Goal: Task Accomplishment & Management: Use online tool/utility

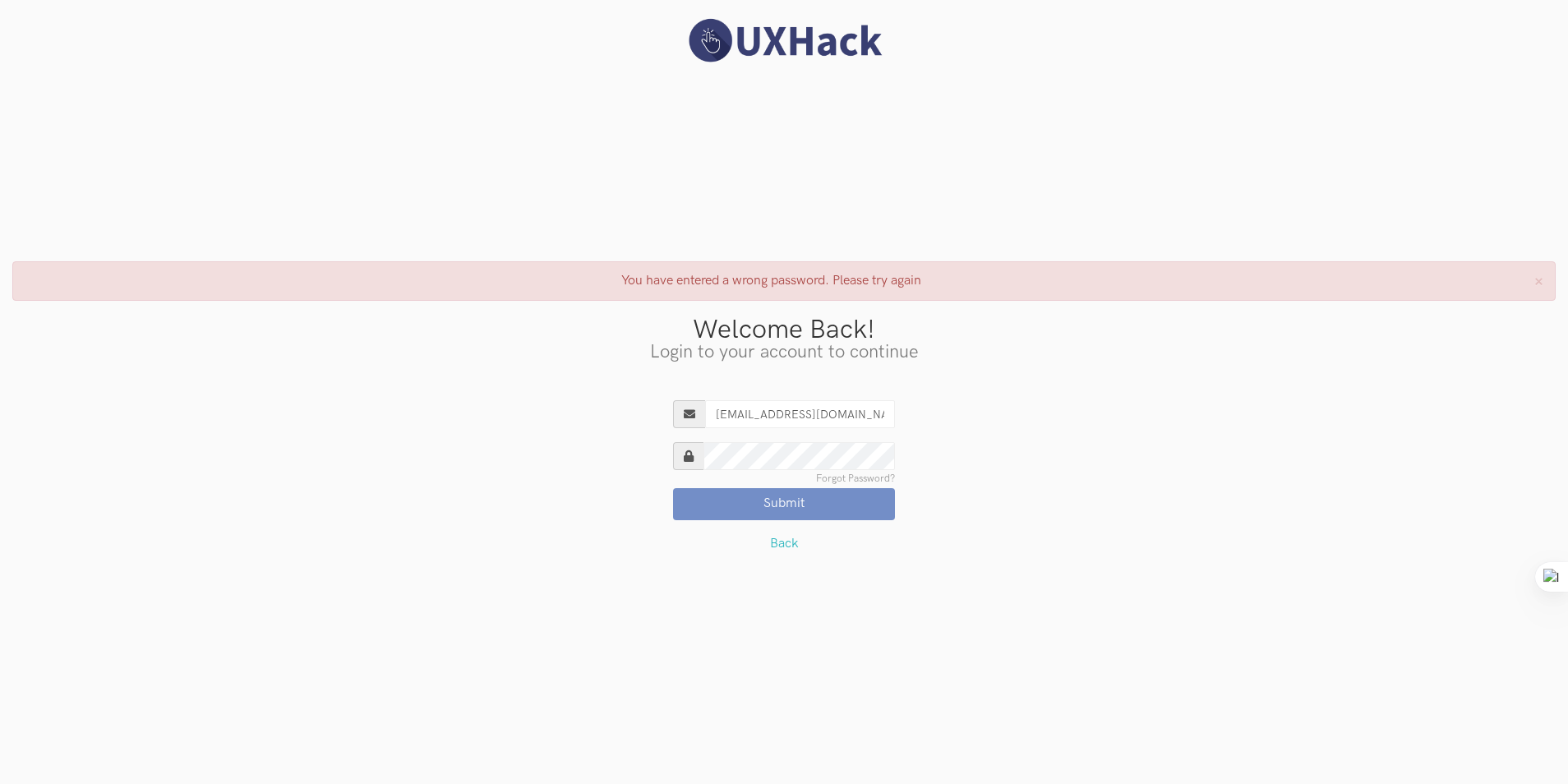
click at [867, 479] on link "Forgot Password?" at bounding box center [855, 479] width 79 height 10
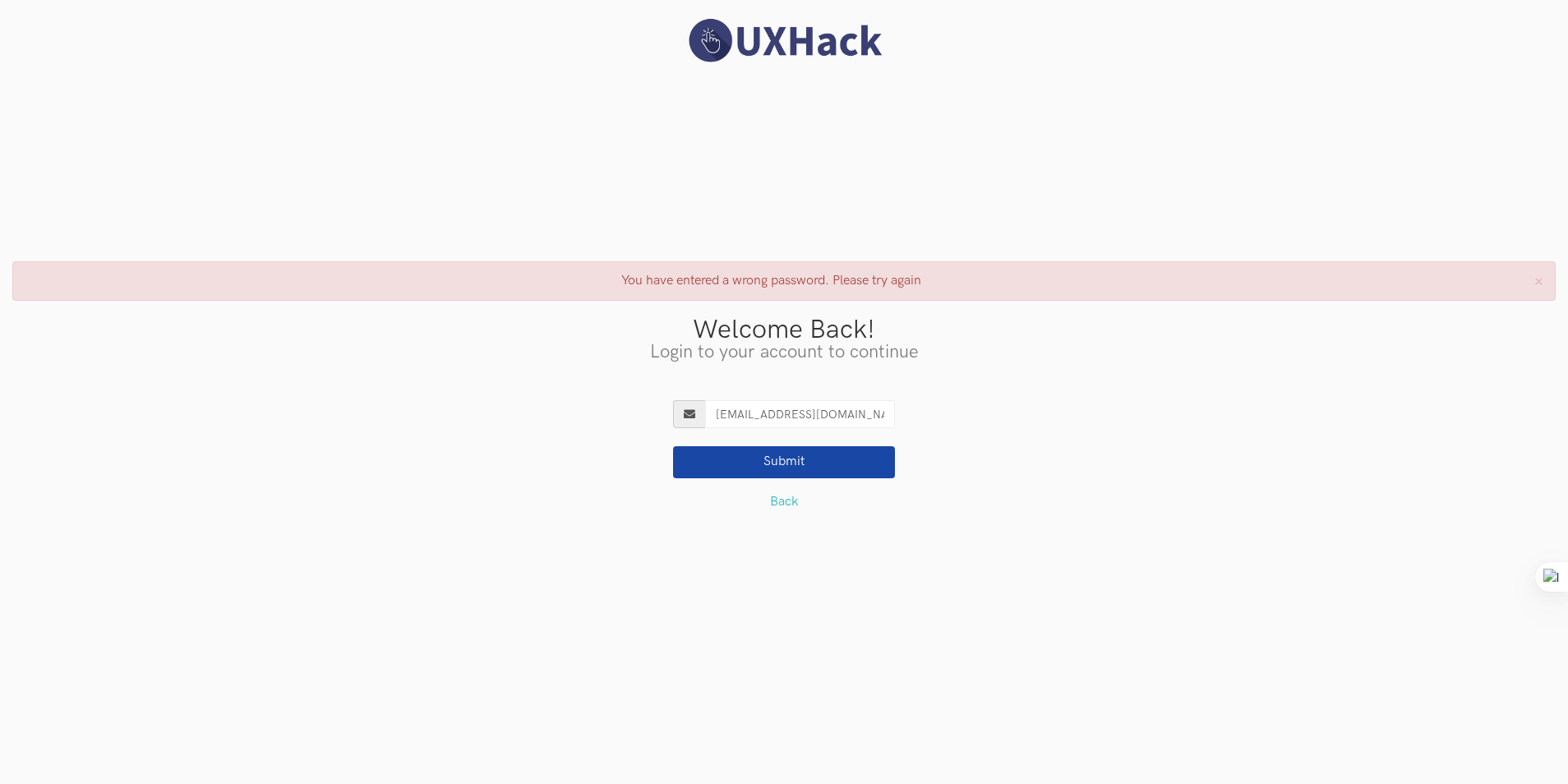
click at [851, 469] on button "Submit" at bounding box center [784, 462] width 222 height 31
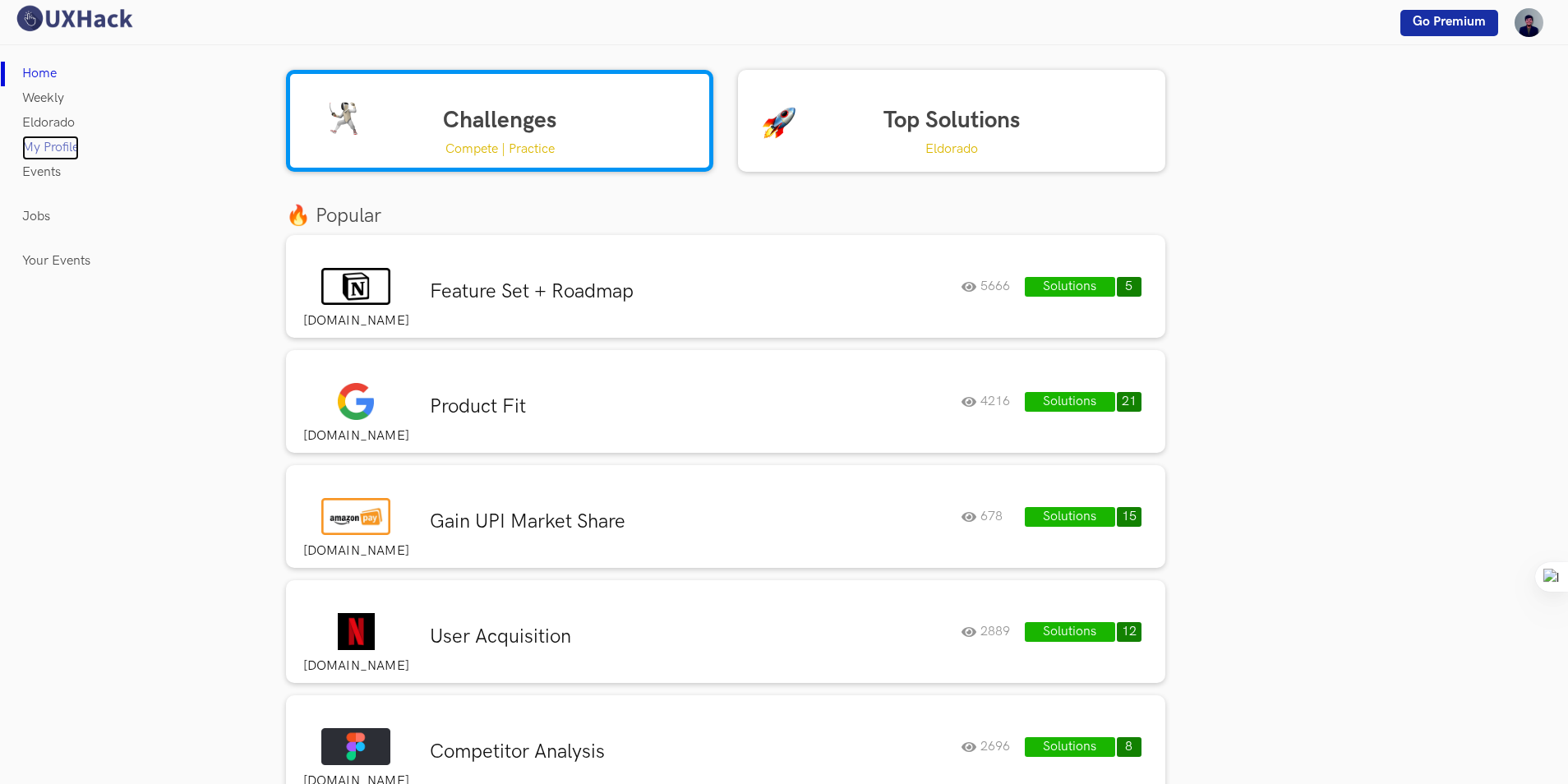
click at [56, 143] on link "My Profile" at bounding box center [50, 148] width 57 height 24
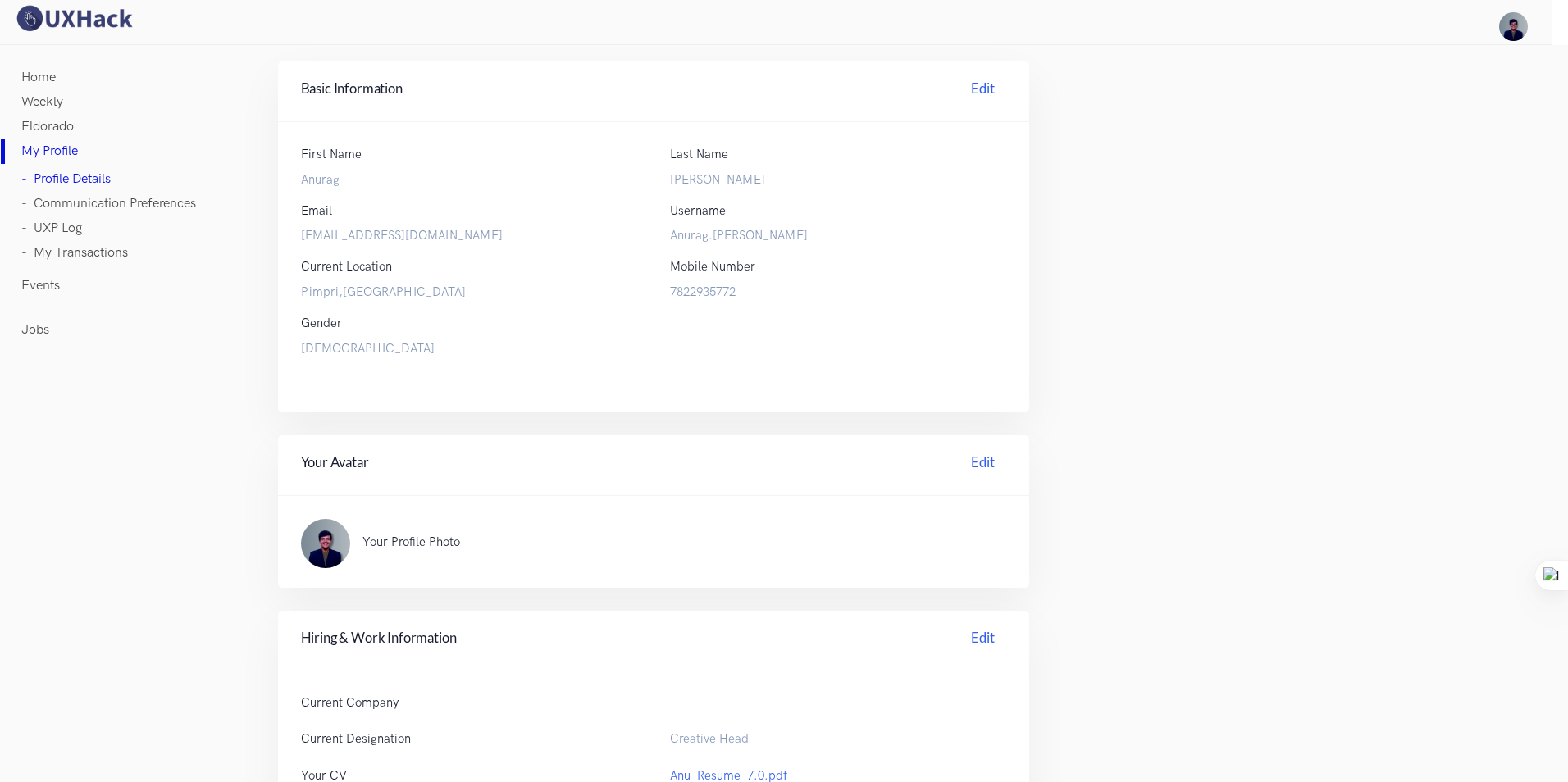
click at [54, 71] on link "Home" at bounding box center [38, 77] width 35 height 24
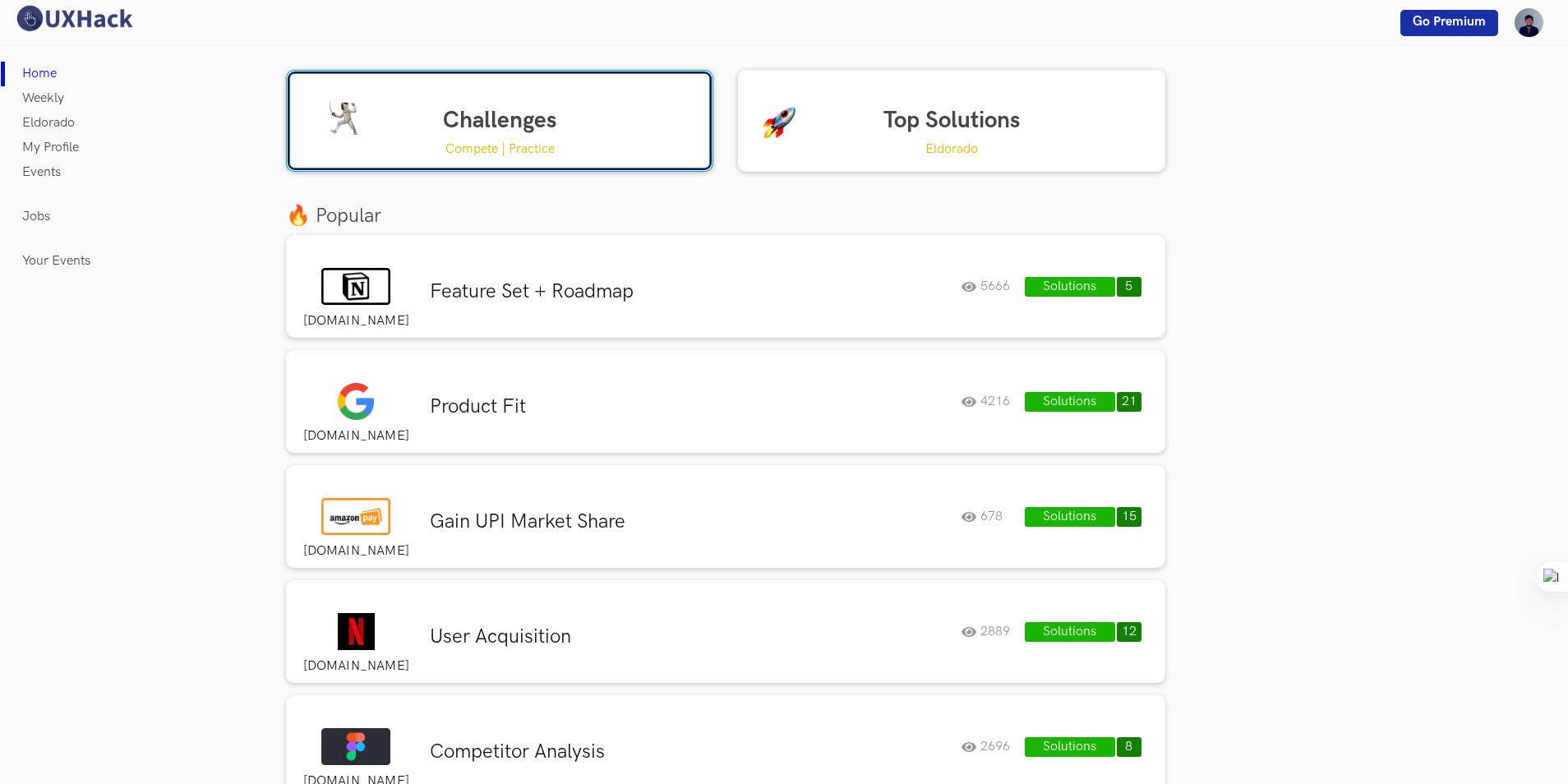
click at [526, 143] on p "Compete | Practice" at bounding box center [500, 149] width 110 height 20
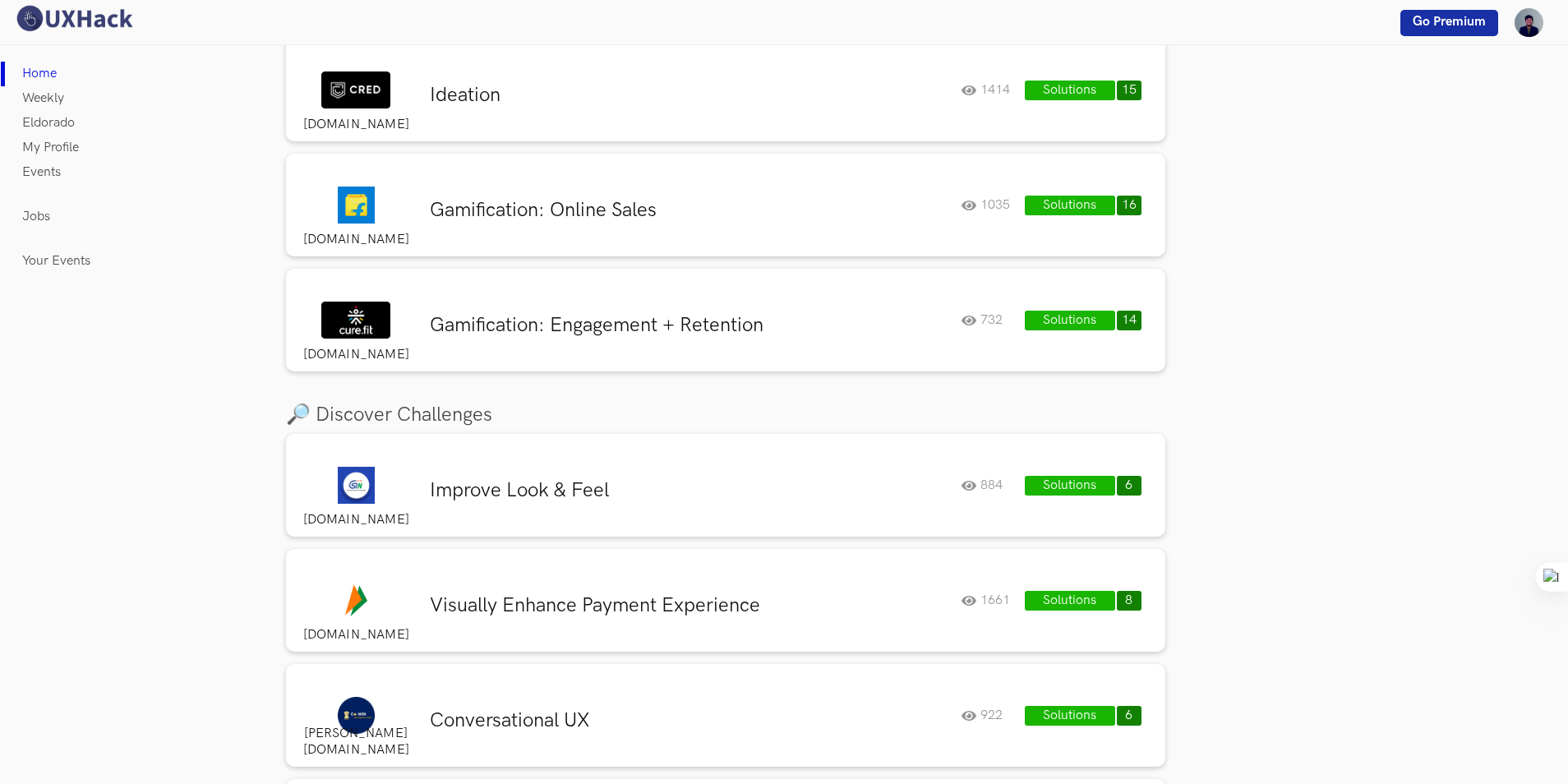
scroll to position [751, 0]
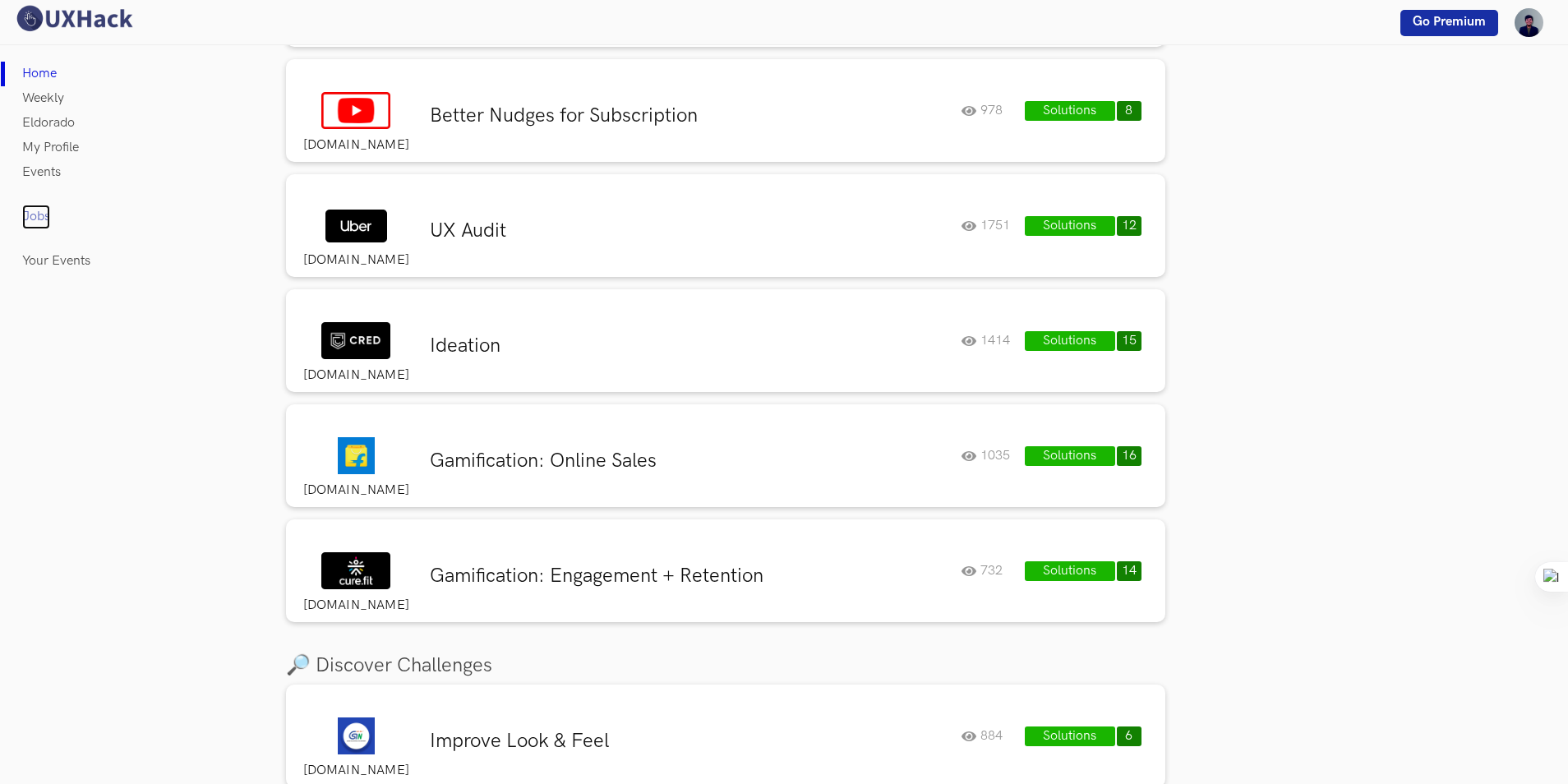
click at [45, 210] on link "Jobs" at bounding box center [35, 217] width 28 height 24
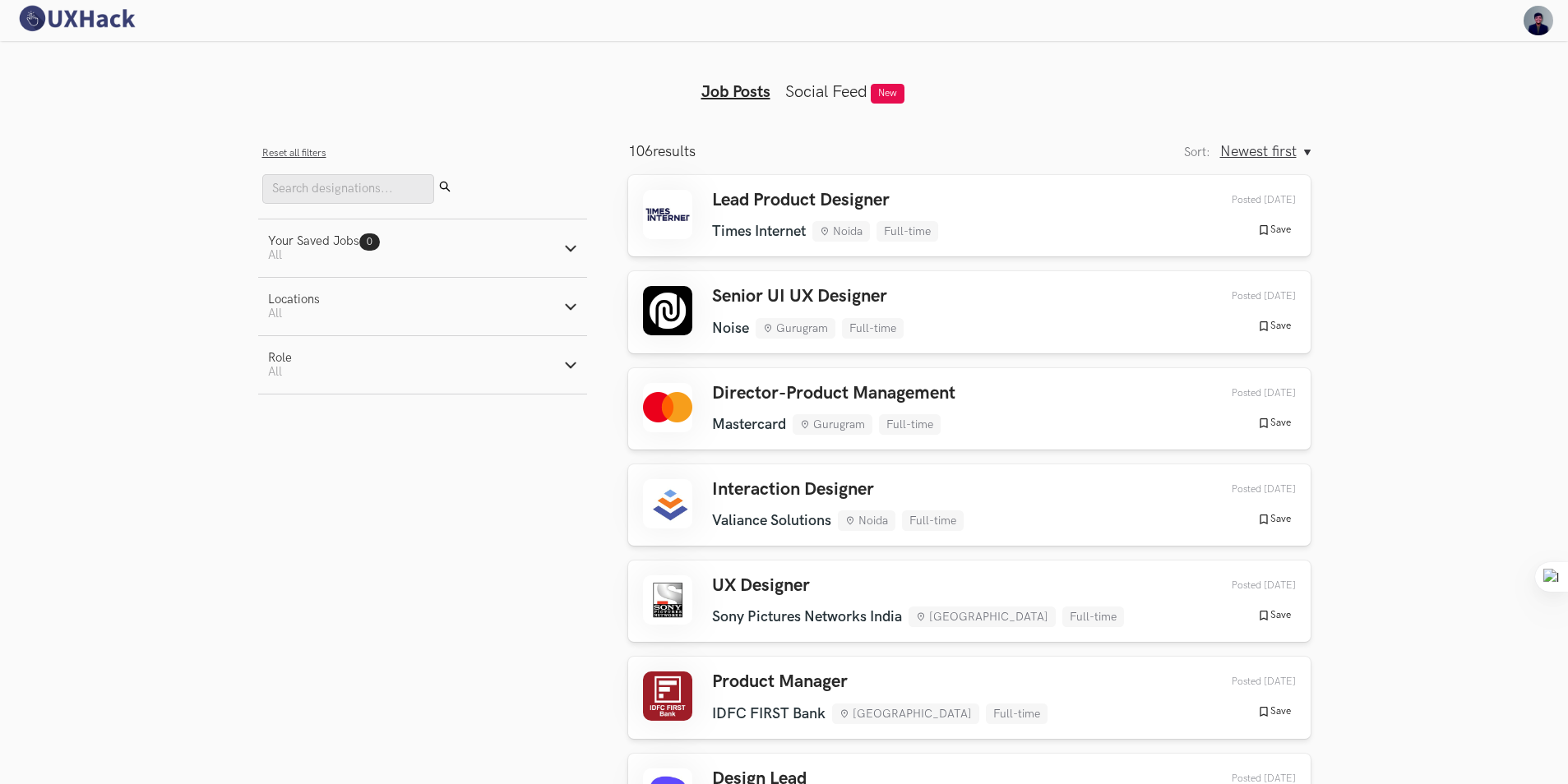
click at [574, 373] on button "Role Active filters: All" at bounding box center [423, 365] width 329 height 57
click at [270, 452] on label "Design" at bounding box center [299, 451] width 61 height 17
click at [270, 452] on input "Design" at bounding box center [276, 451] width 16 height 16
radio input "true"
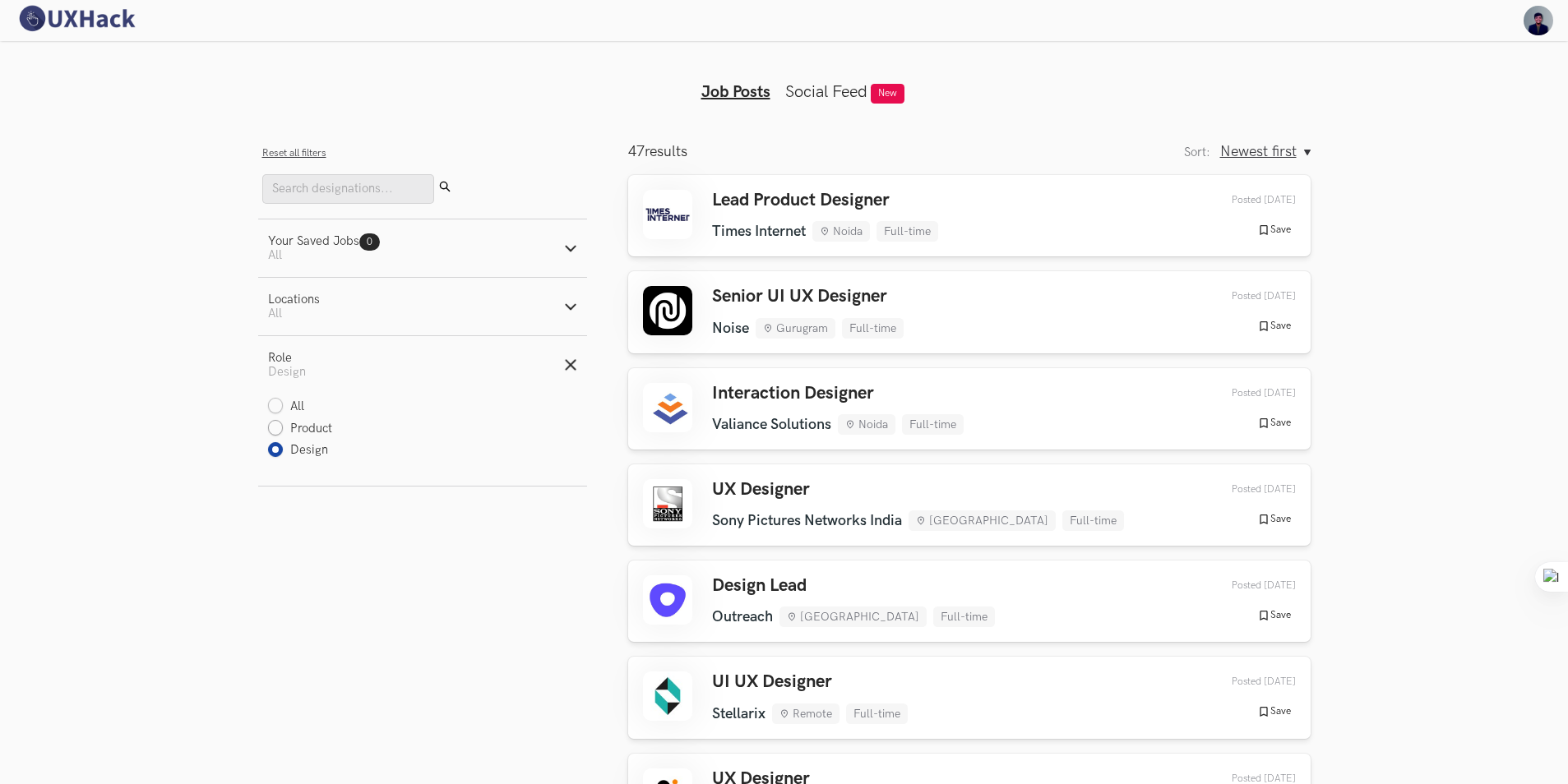
click at [274, 426] on label "Product" at bounding box center [300, 430] width 65 height 17
click at [274, 426] on input "Product" at bounding box center [276, 430] width 16 height 16
radio input "true"
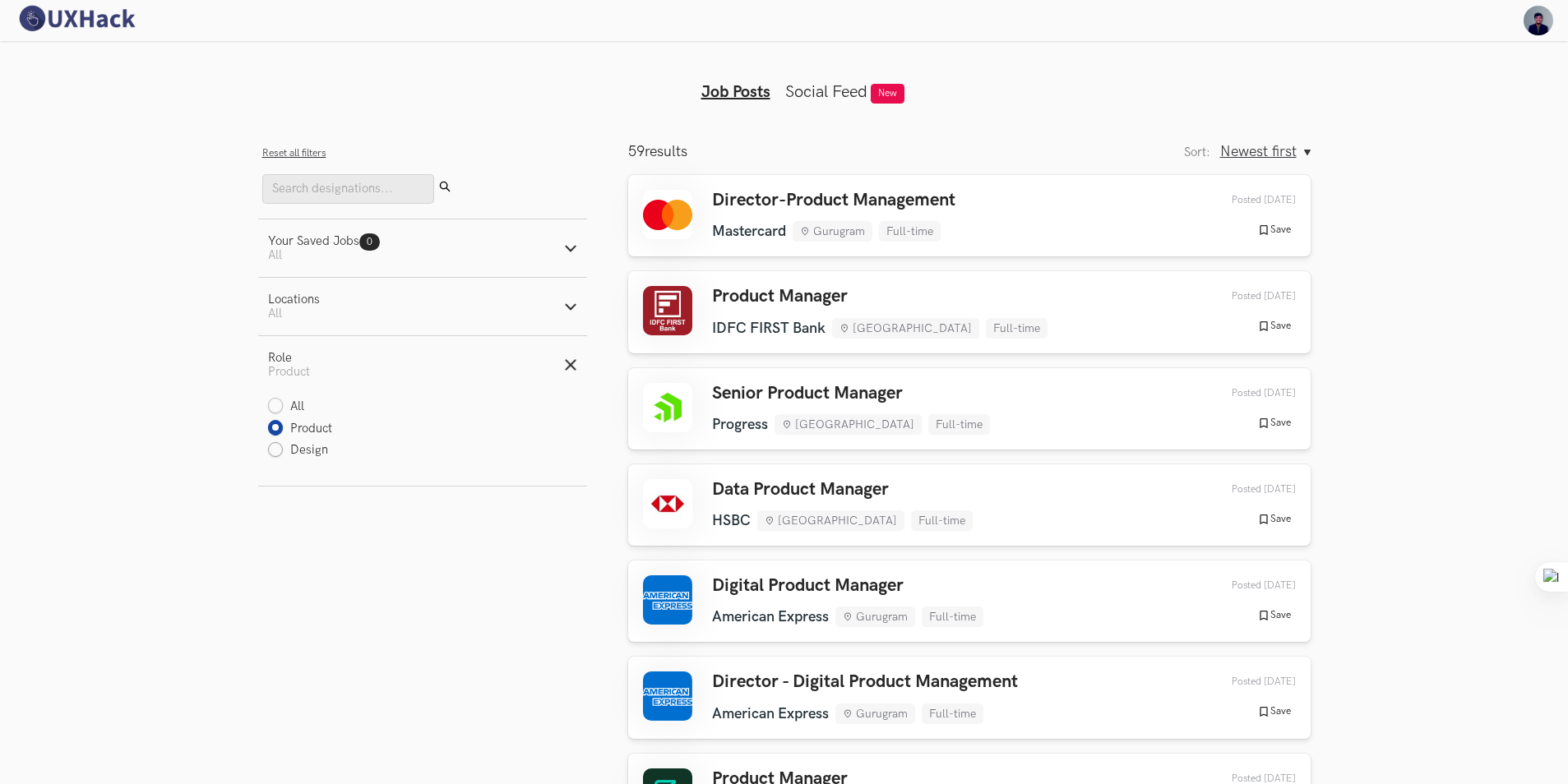
click at [272, 445] on label "Design" at bounding box center [299, 451] width 61 height 17
click at [272, 445] on input "Design" at bounding box center [276, 451] width 16 height 16
radio input "true"
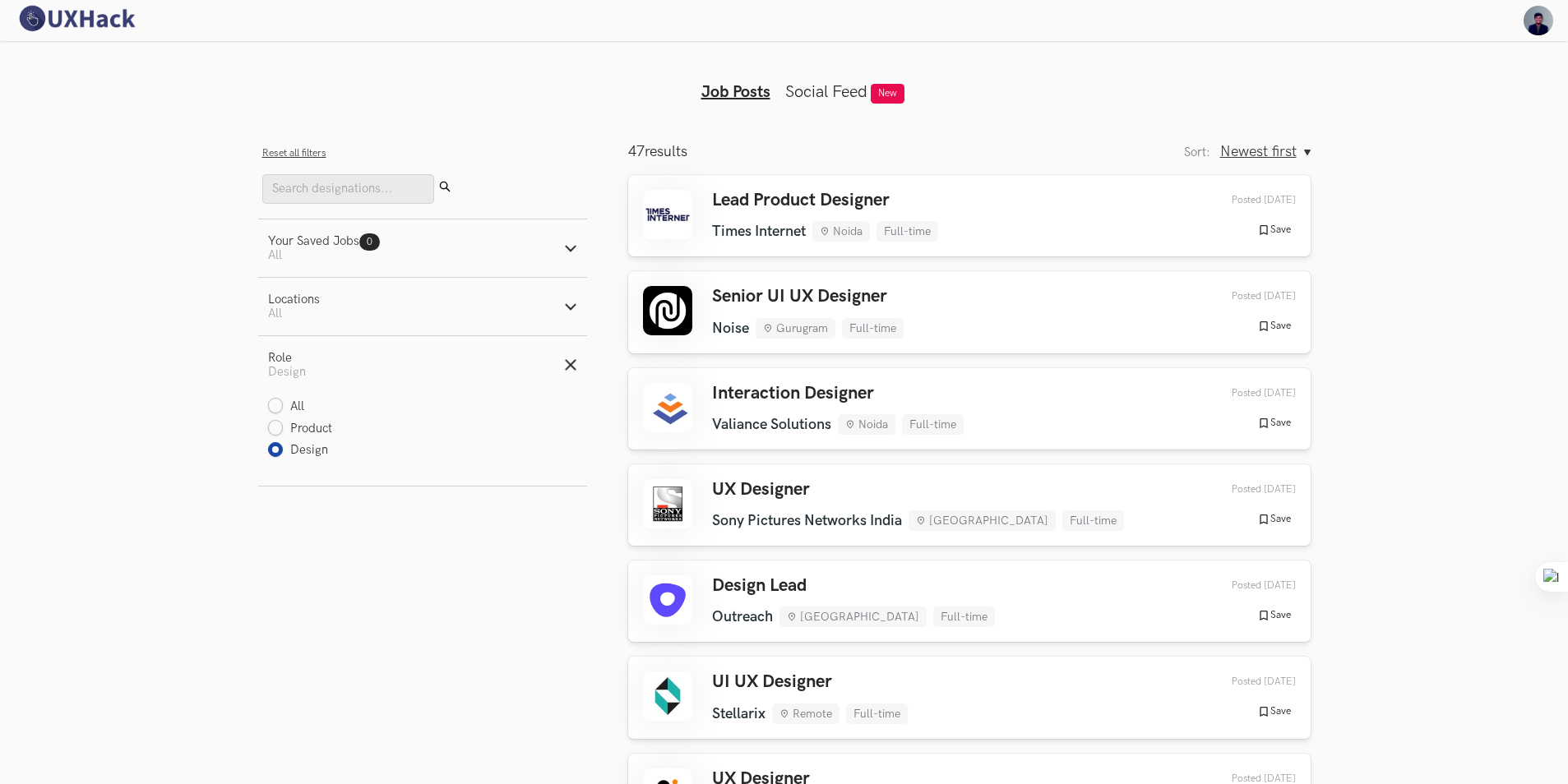
click at [572, 247] on icon "button" at bounding box center [570, 248] width 14 height 14
click at [575, 306] on icon "button" at bounding box center [570, 307] width 14 height 14
click at [274, 354] on label "Remote" at bounding box center [300, 349] width 65 height 17
click at [274, 354] on input "Remote" at bounding box center [276, 349] width 16 height 16
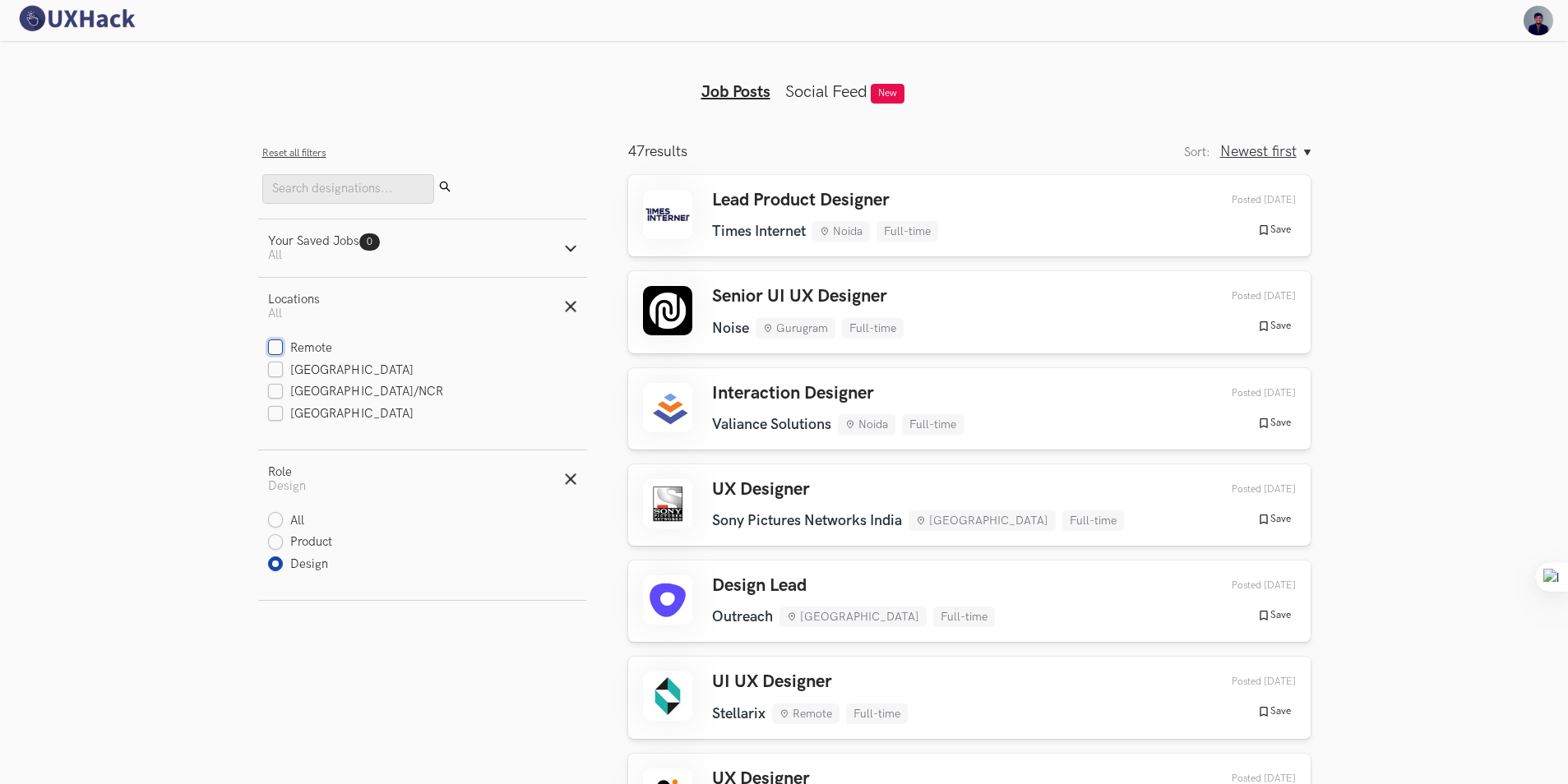
checkbox input "true"
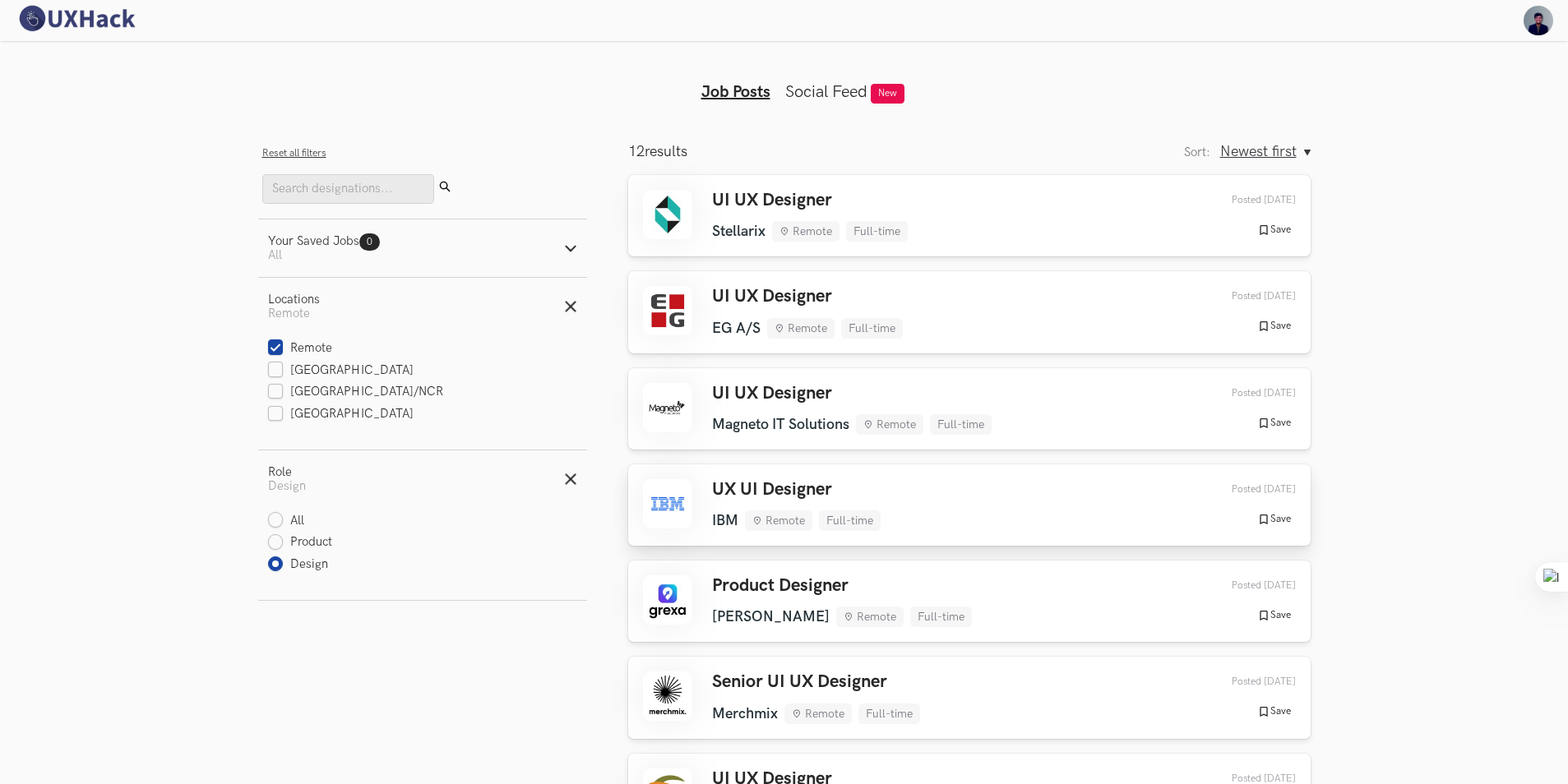
click at [709, 500] on div "UX UI Designer IBM Remote Full-time IBM Remote Full-time [DATE] Posted [DATE] S…" at bounding box center [969, 505] width 652 height 51
click at [757, 200] on h3 "UI UX Designer" at bounding box center [810, 200] width 196 height 21
